Goal: Transaction & Acquisition: Purchase product/service

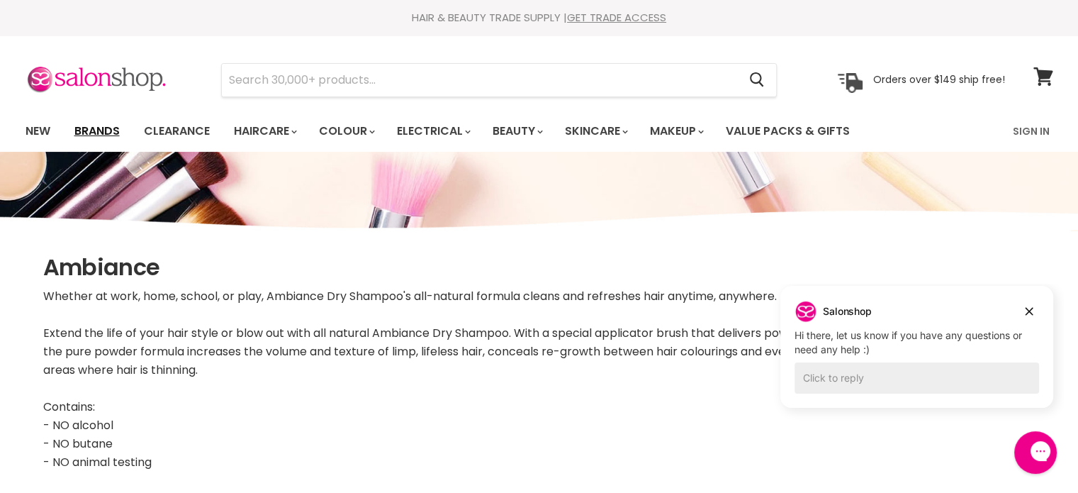
click at [100, 127] on link "Brands" at bounding box center [97, 131] width 67 height 30
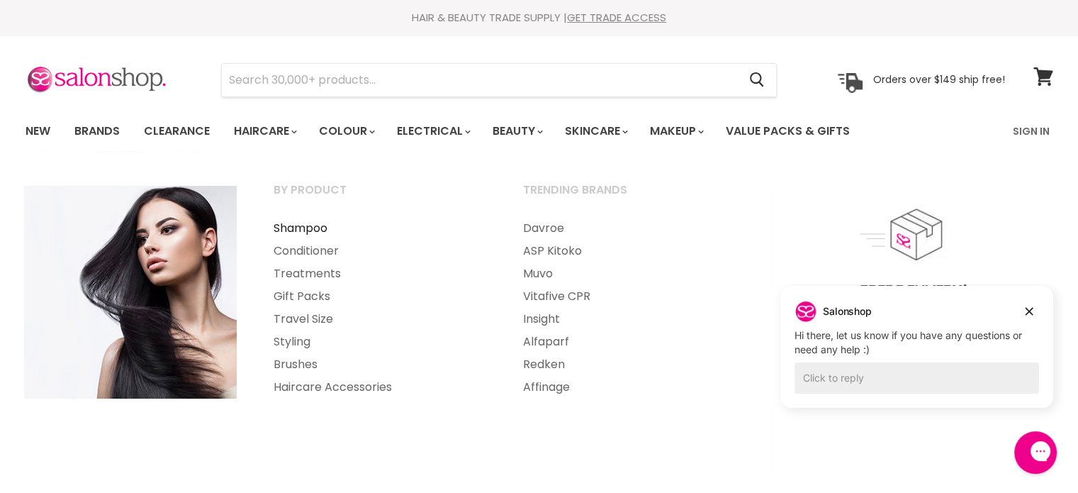
click at [292, 230] on link "Shampoo" at bounding box center [379, 228] width 247 height 23
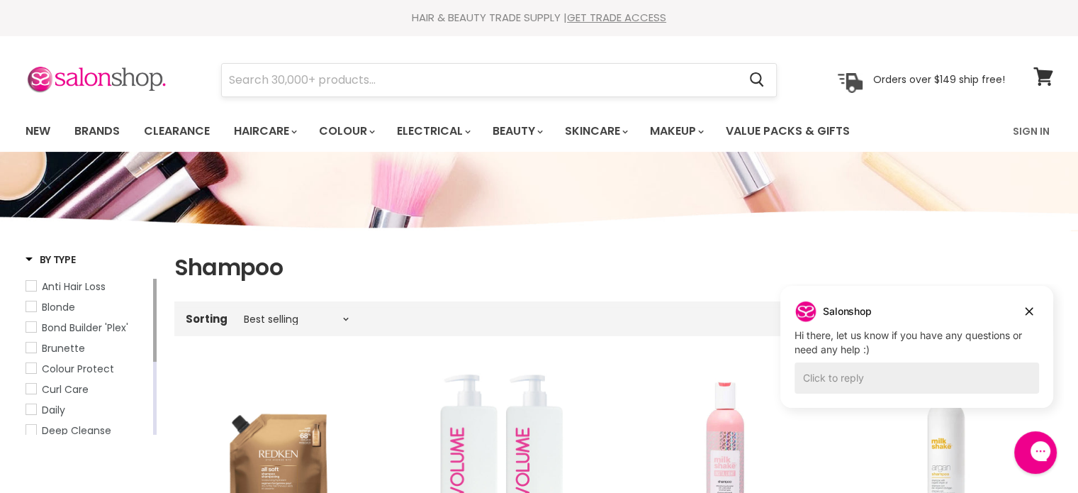
click at [230, 70] on input "Search" at bounding box center [480, 80] width 517 height 33
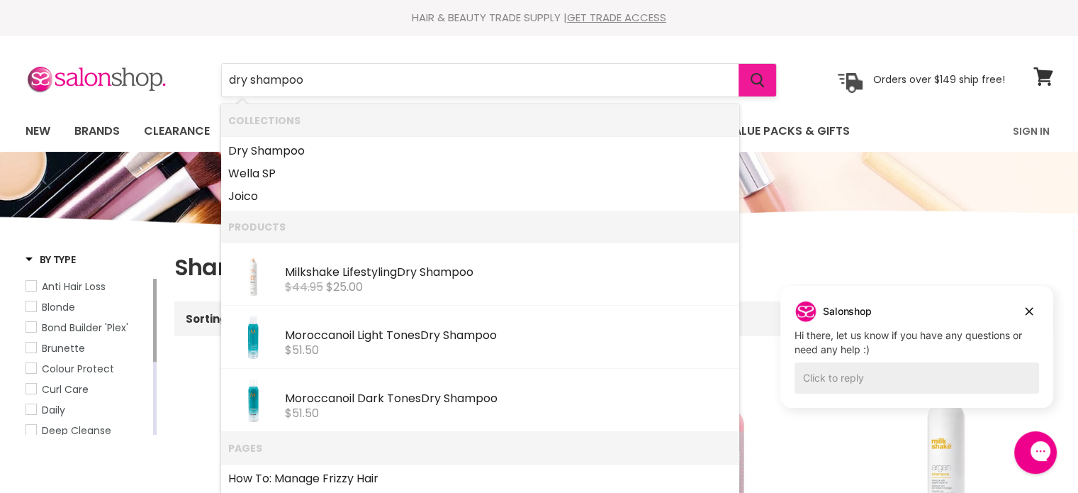
type input "dry shampoo"
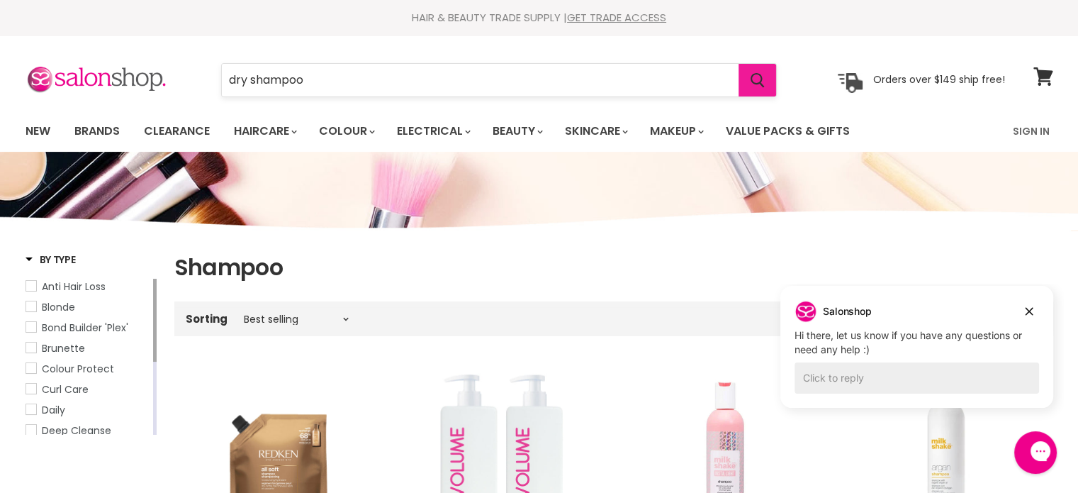
click at [752, 82] on icon "Search" at bounding box center [758, 80] width 14 height 15
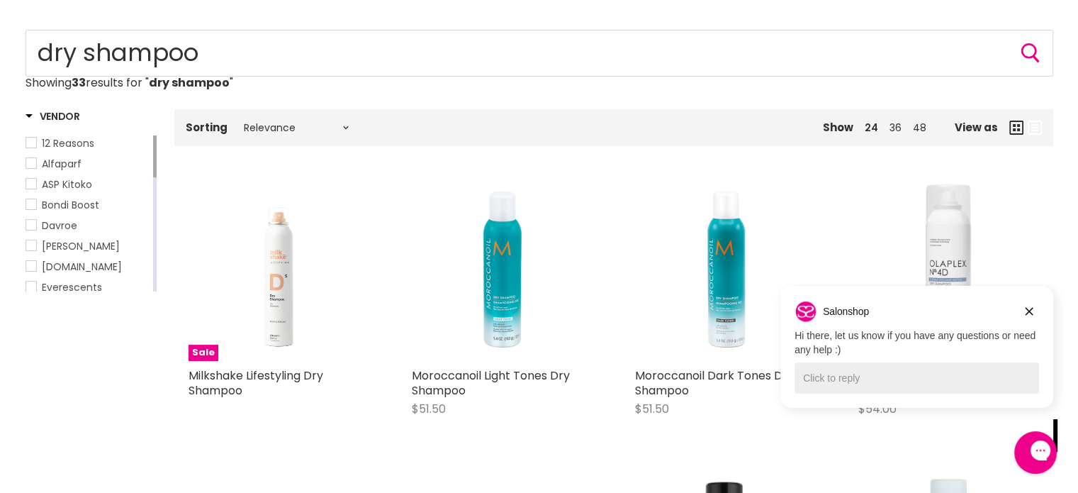
scroll to position [213, 0]
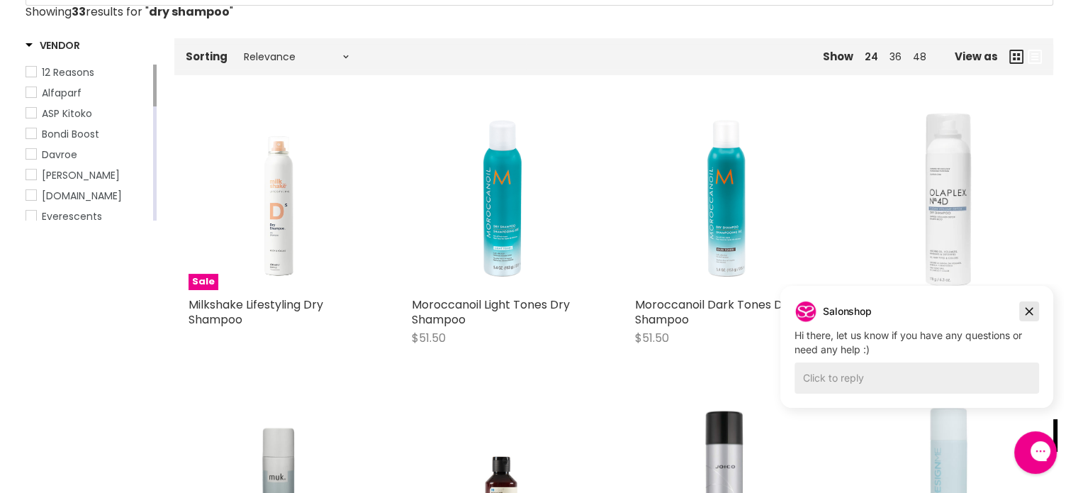
drag, startPoint x: 1026, startPoint y: 312, endPoint x: 1796, endPoint y: 595, distance: 819.5
click at [1027, 312] on icon "Dismiss campaign" at bounding box center [1029, 311] width 14 height 17
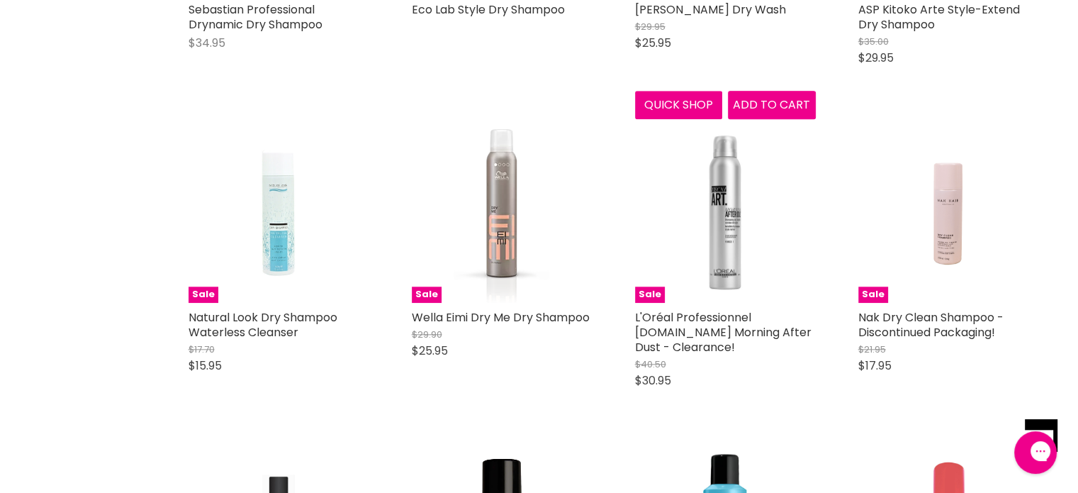
scroll to position [1418, 0]
